Goal: Transaction & Acquisition: Download file/media

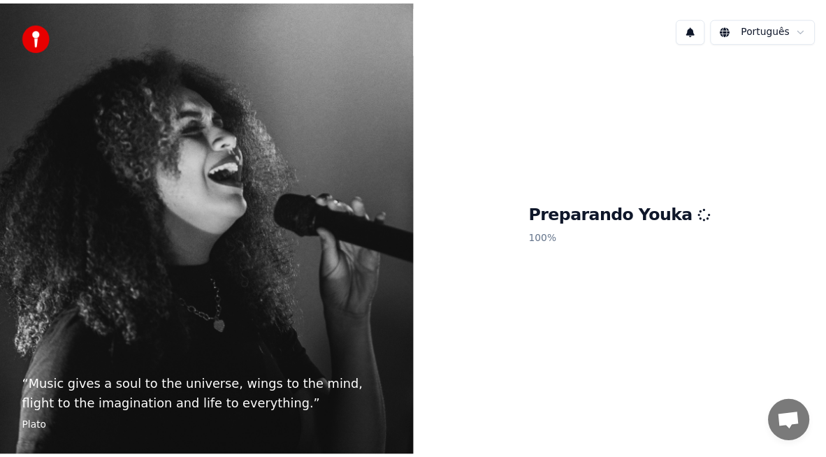
scroll to position [3146, 0]
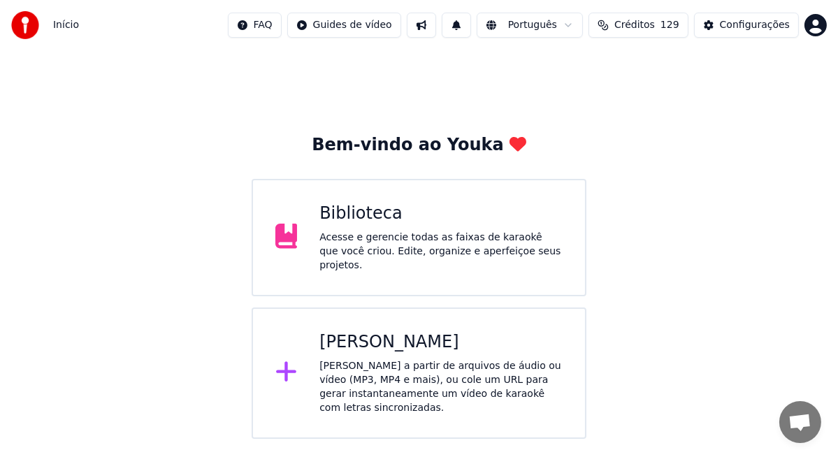
click at [406, 239] on div "Acesse e gerencie todas as faixas de karaokê que você criou. Edite, organize e …" at bounding box center [440, 252] width 243 height 42
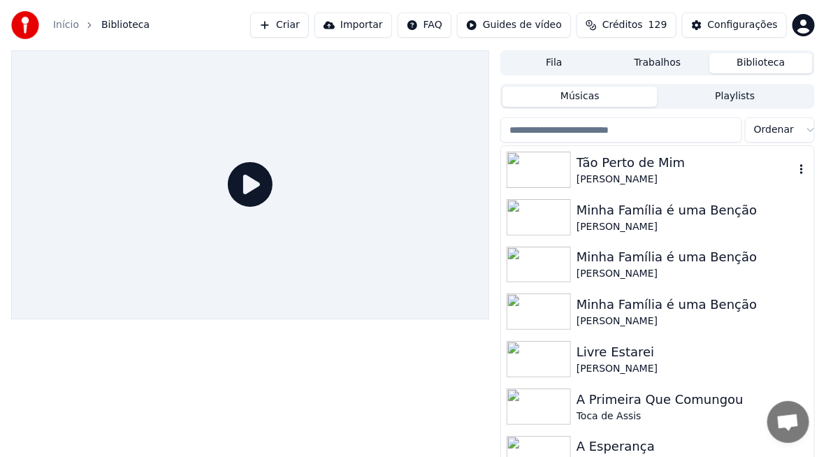
click at [608, 166] on div "Tão Perto de Mim" at bounding box center [685, 163] width 218 height 20
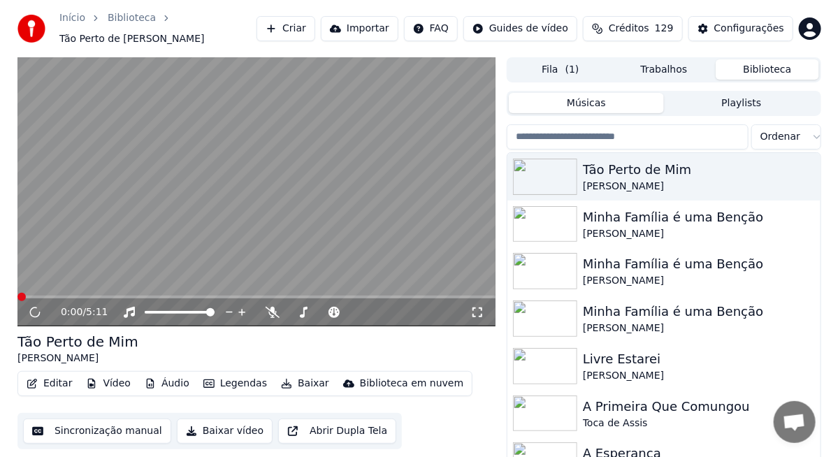
scroll to position [38, 0]
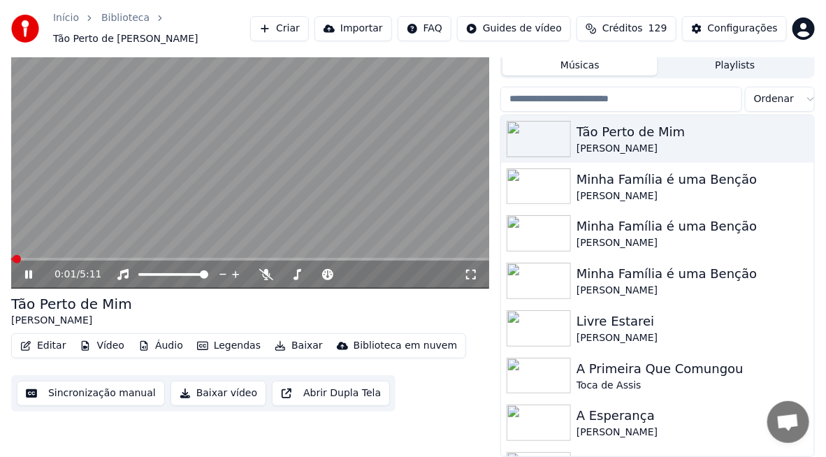
click at [102, 346] on button "Vídeo" at bounding box center [102, 346] width 56 height 20
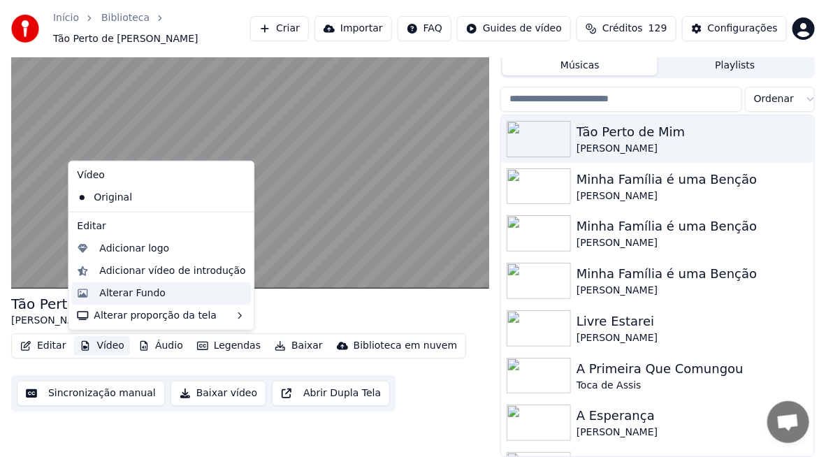
click at [115, 293] on div "Alterar Fundo" at bounding box center [132, 293] width 66 height 14
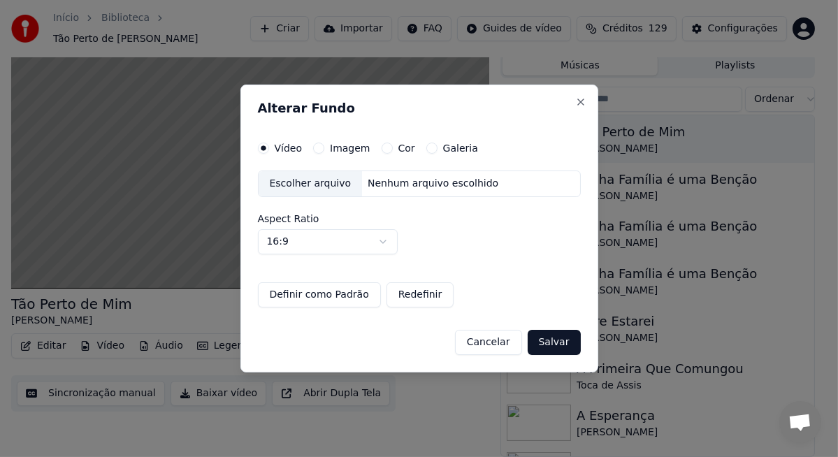
click at [317, 182] on div "Escolher arquivo" at bounding box center [310, 183] width 104 height 25
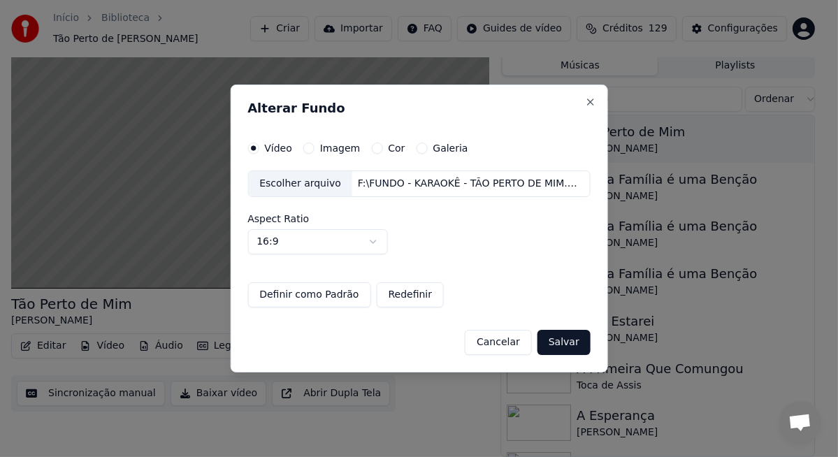
click at [557, 344] on button "Salvar" at bounding box center [563, 342] width 53 height 25
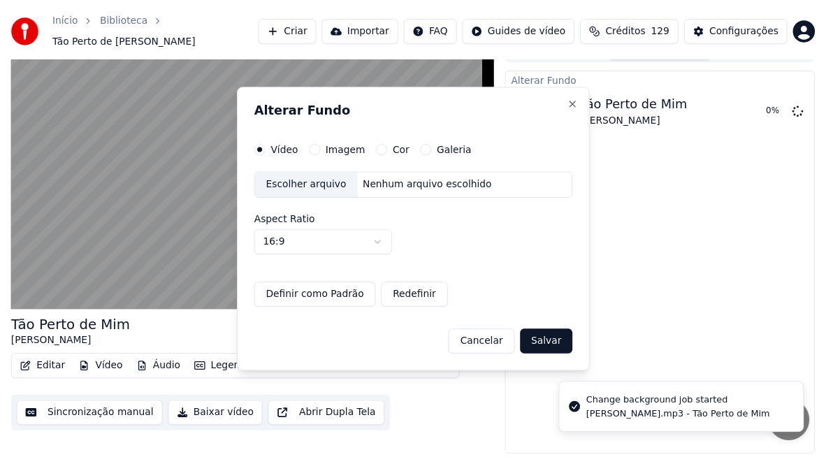
scroll to position [22, 0]
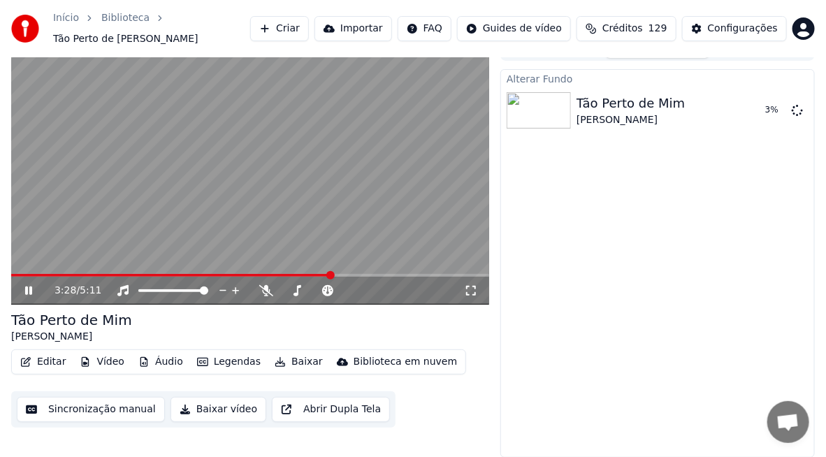
click at [27, 293] on icon at bounding box center [28, 290] width 7 height 8
click at [305, 27] on button "Criar" at bounding box center [279, 28] width 59 height 25
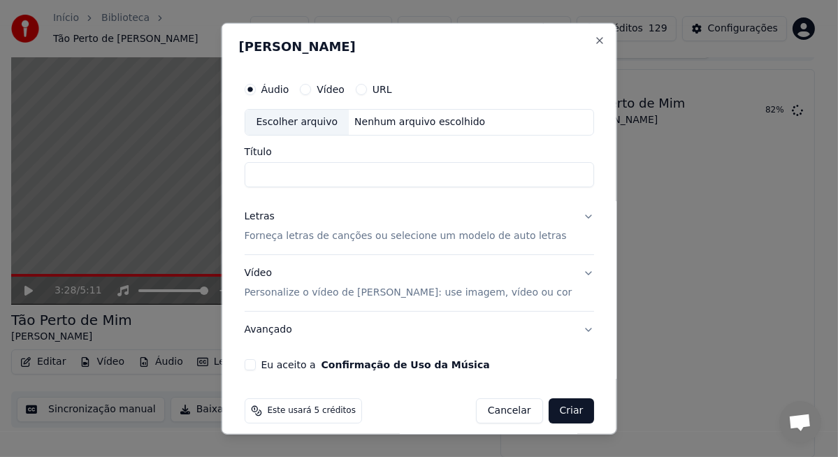
click at [484, 408] on button "Cancelar" at bounding box center [508, 410] width 67 height 25
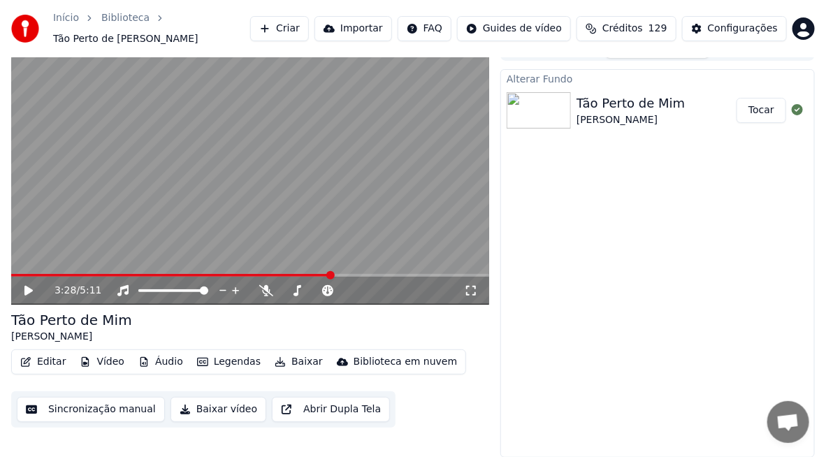
click at [757, 115] on button "Tocar" at bounding box center [761, 110] width 50 height 25
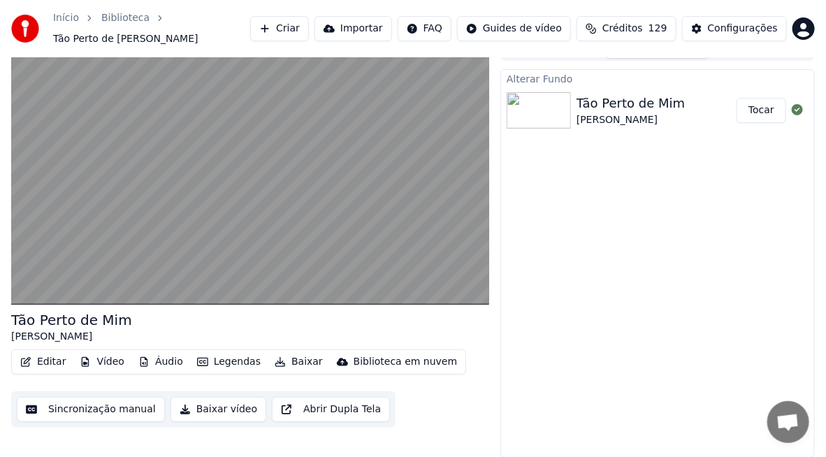
click at [733, 30] on div "Configurações" at bounding box center [743, 29] width 70 height 14
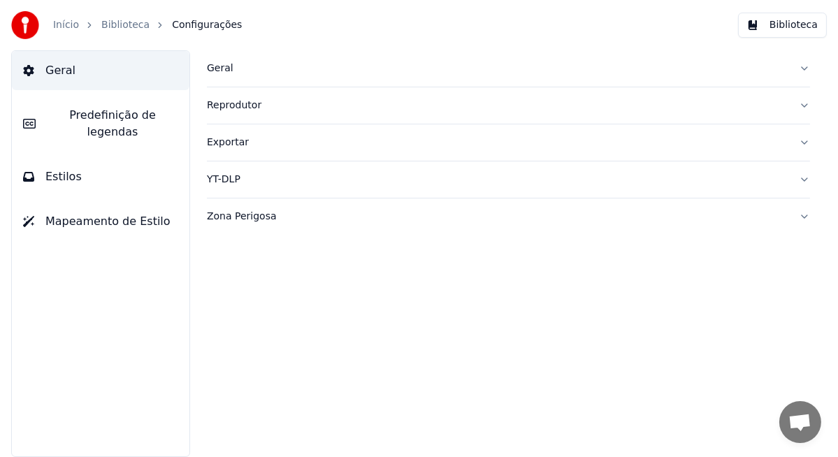
click at [95, 118] on span "Predefinição de legendas" at bounding box center [112, 124] width 131 height 34
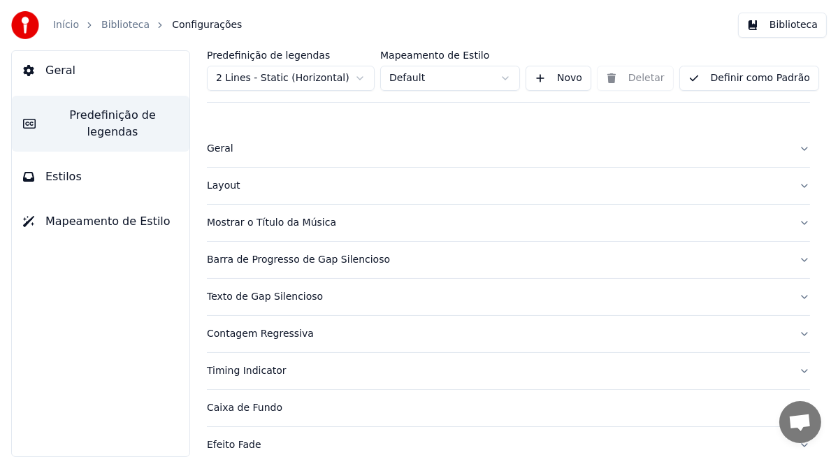
click at [217, 186] on div "Layout" at bounding box center [497, 186] width 580 height 14
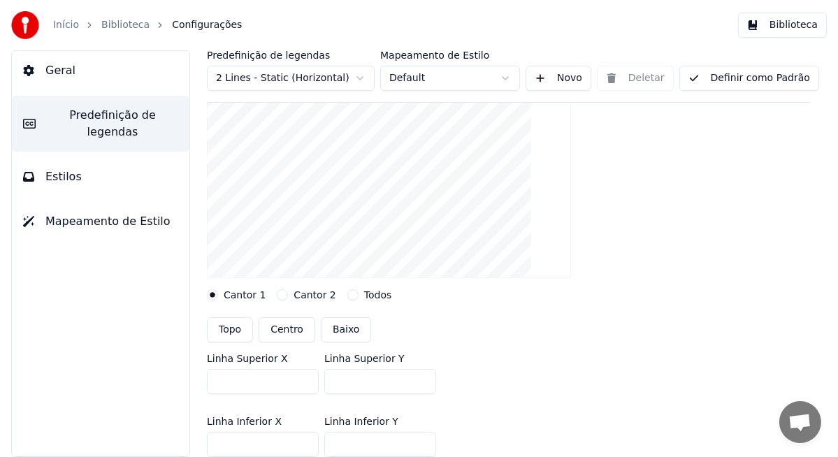
scroll to position [210, 0]
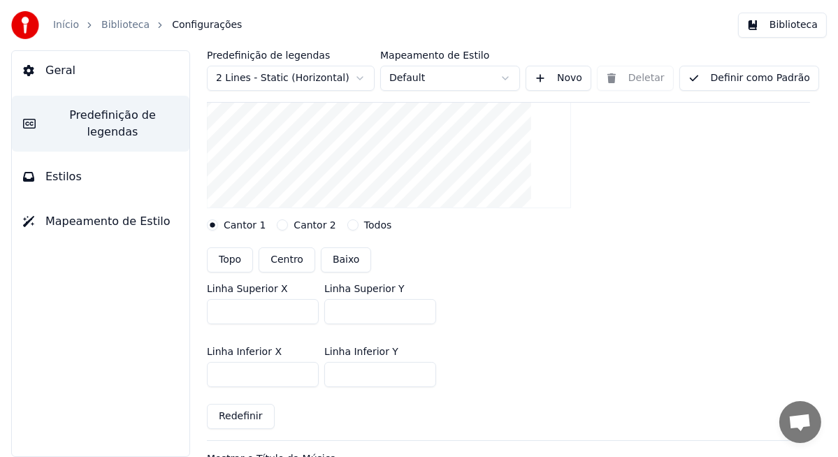
click at [236, 262] on button "Topo" at bounding box center [230, 259] width 46 height 25
click at [233, 259] on button "Topo" at bounding box center [230, 259] width 46 height 25
click at [228, 266] on button "Topo" at bounding box center [230, 259] width 46 height 25
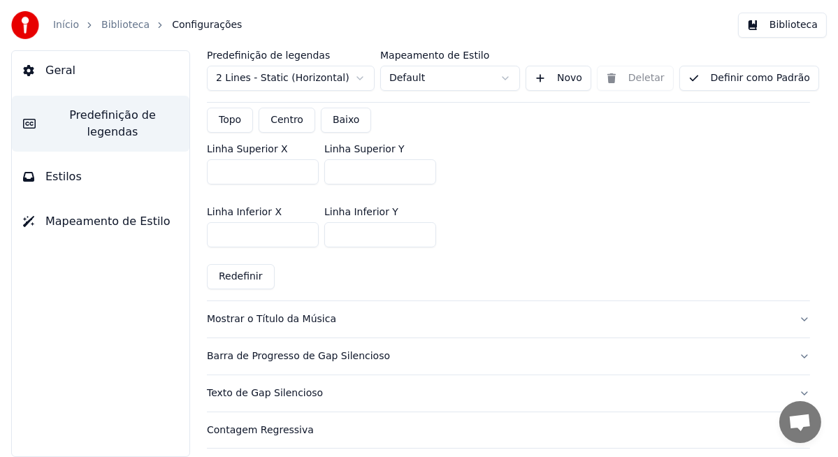
scroll to position [279, 0]
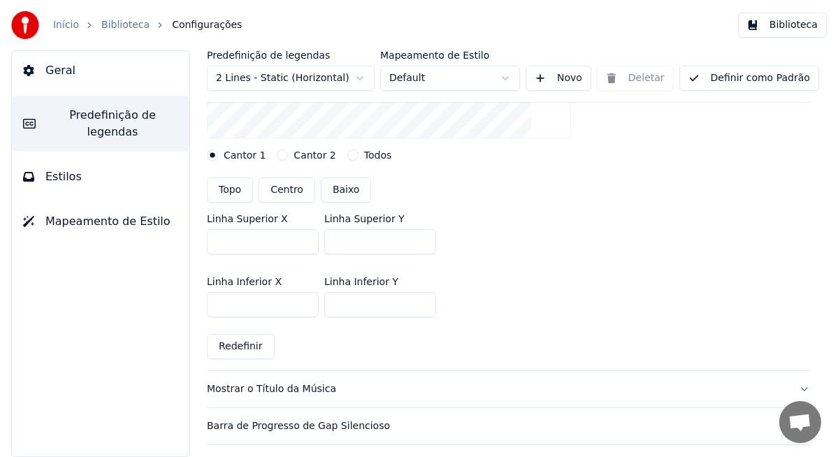
click at [275, 193] on button "Centro" at bounding box center [286, 189] width 57 height 25
type input "***"
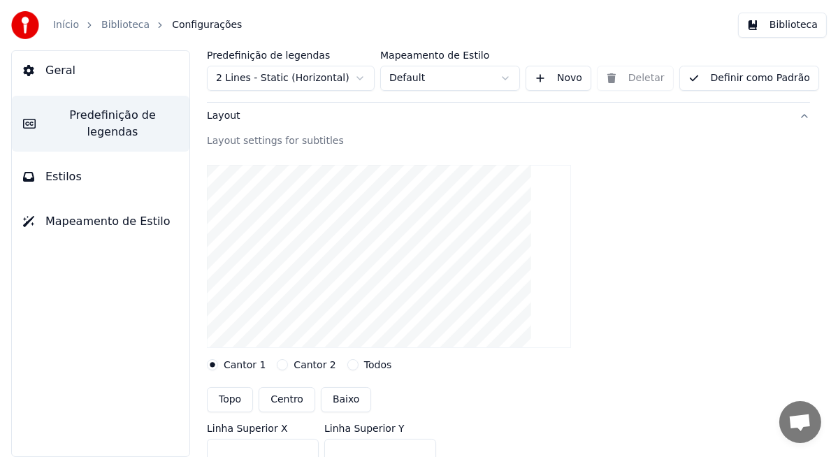
scroll to position [140, 0]
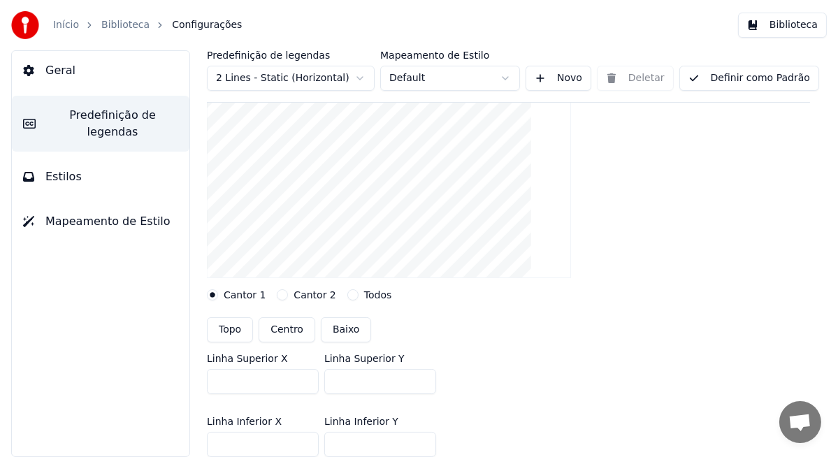
click at [333, 326] on button "Baixo" at bounding box center [346, 329] width 51 height 25
type input "***"
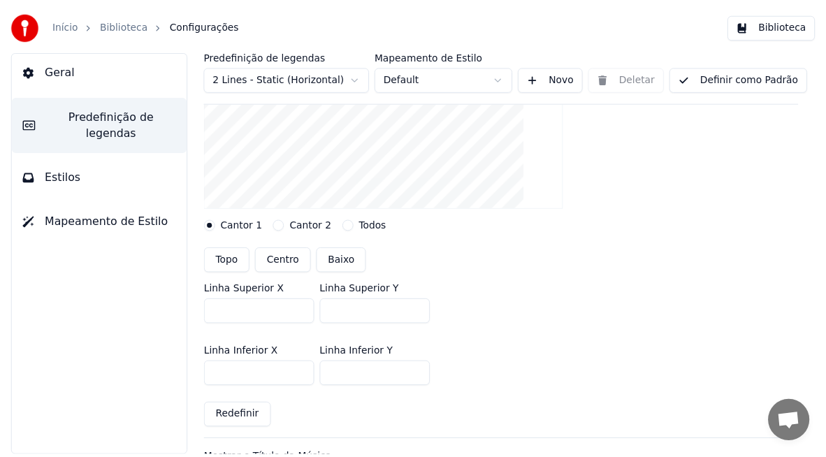
scroll to position [349, 0]
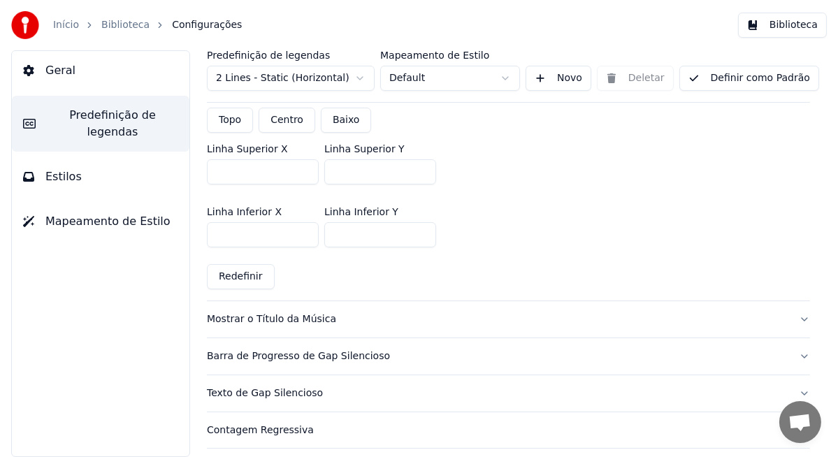
click at [254, 275] on button "Redefinir" at bounding box center [241, 276] width 68 height 25
click at [105, 26] on link "Biblioteca" at bounding box center [125, 25] width 48 height 14
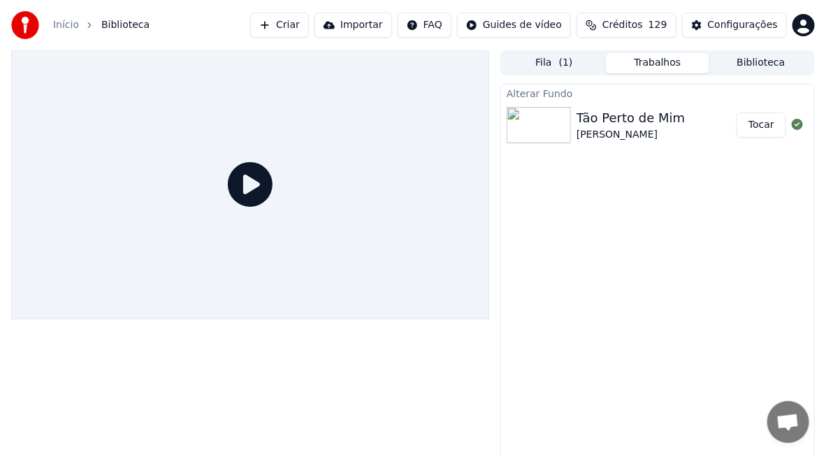
click at [773, 123] on button "Tocar" at bounding box center [761, 124] width 50 height 25
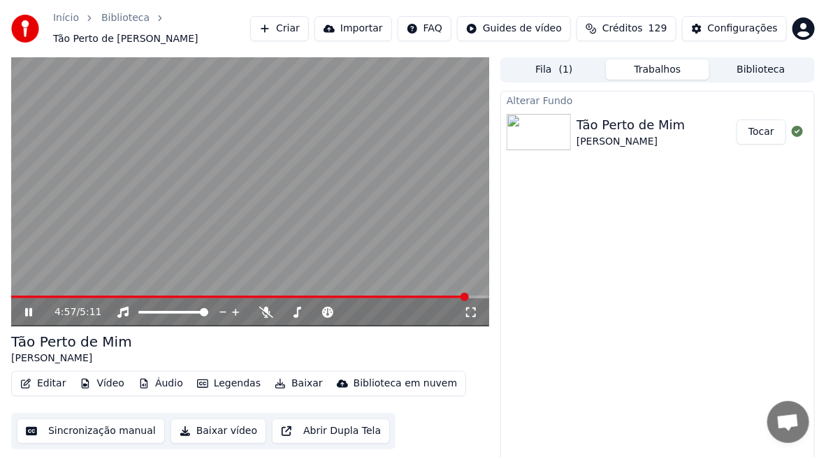
click at [35, 309] on icon at bounding box center [38, 312] width 32 height 11
click at [27, 309] on icon at bounding box center [28, 312] width 8 height 10
click at [149, 299] on div "5:03 / 5:11" at bounding box center [250, 312] width 478 height 28
click at [152, 292] on video at bounding box center [250, 191] width 478 height 269
click at [143, 302] on div "5:04 / 5:11" at bounding box center [250, 312] width 478 height 28
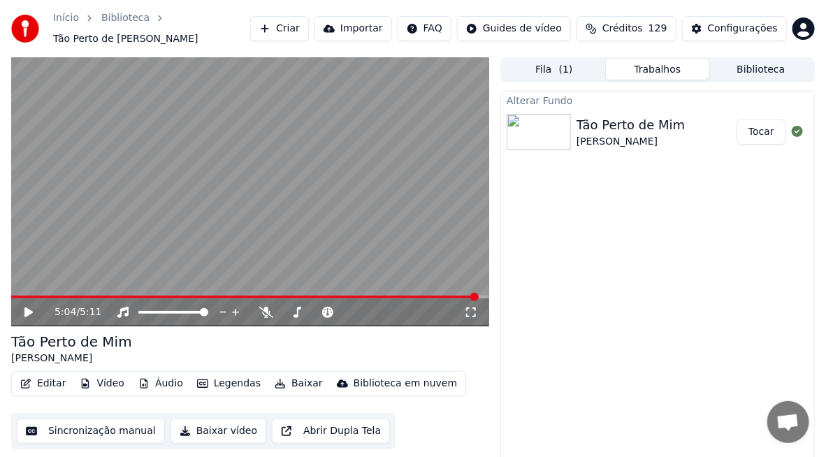
click at [63, 291] on video at bounding box center [250, 191] width 478 height 269
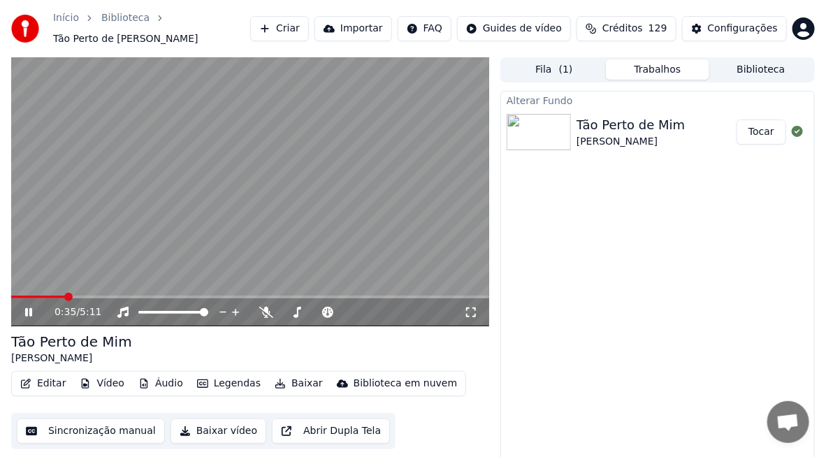
click at [65, 295] on span at bounding box center [38, 296] width 54 height 3
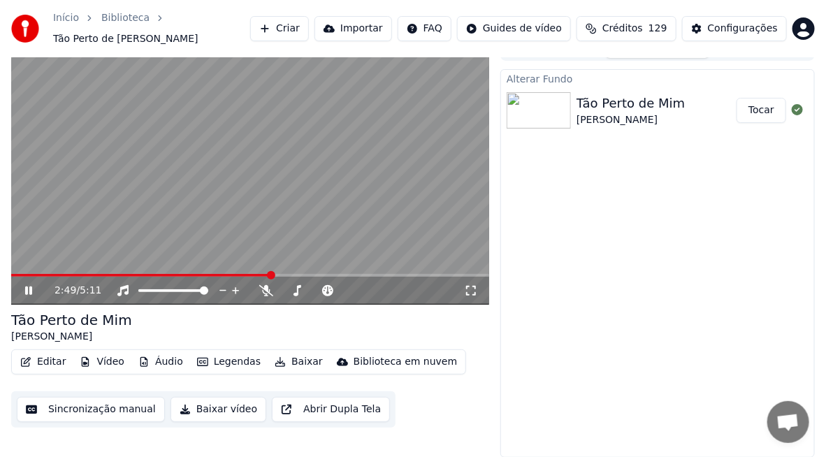
click at [29, 289] on icon at bounding box center [28, 290] width 7 height 8
click at [103, 364] on button "Vídeo" at bounding box center [102, 362] width 56 height 20
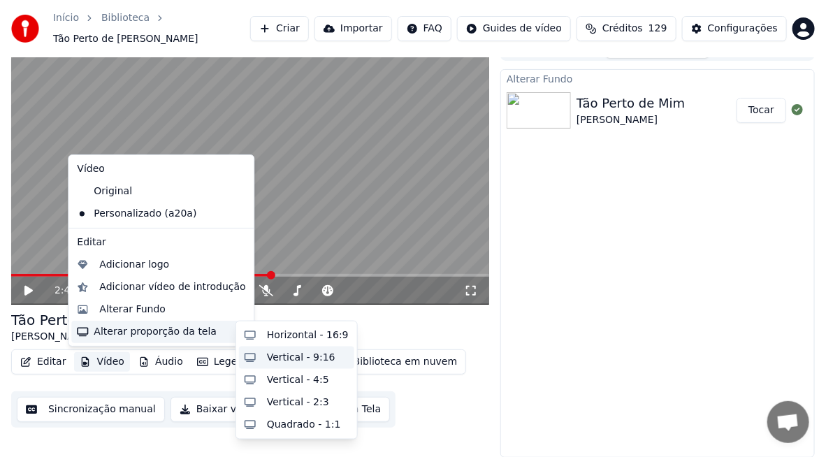
click at [290, 355] on div "Vertical - 9:16" at bounding box center [301, 358] width 68 height 14
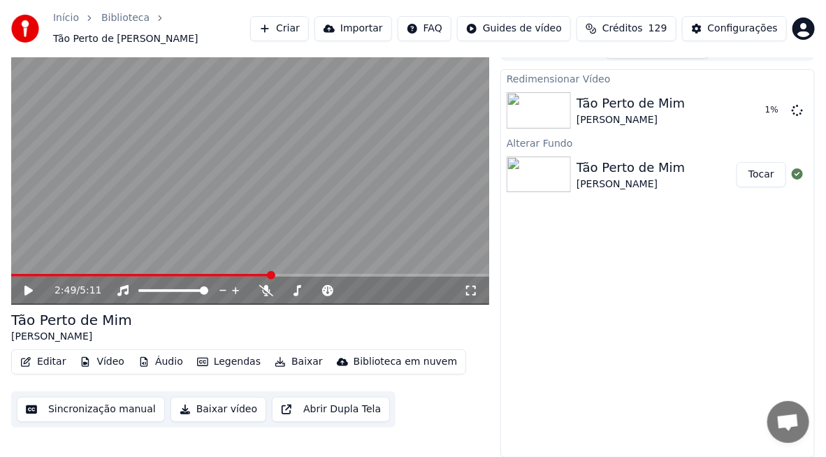
click at [201, 407] on button "Baixar vídeo" at bounding box center [218, 409] width 96 height 25
